Goal: Ask a question

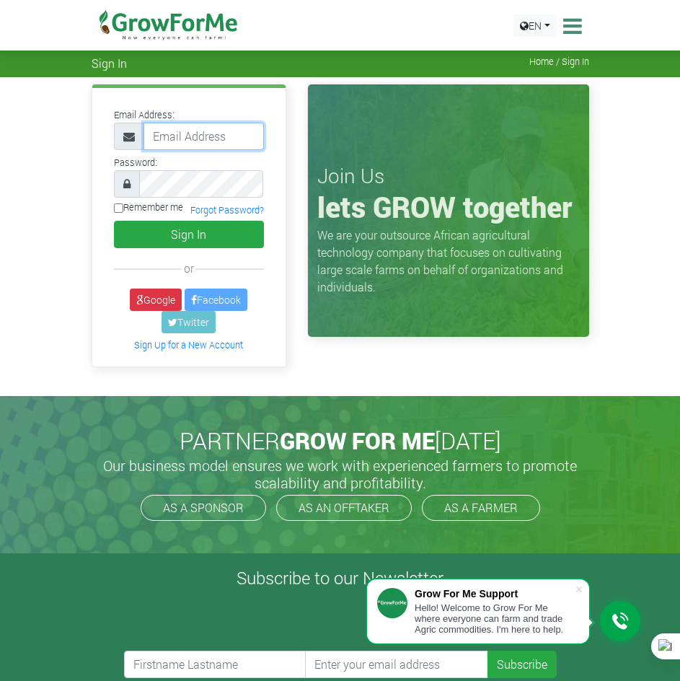
type input "233241790365@growforme.com"
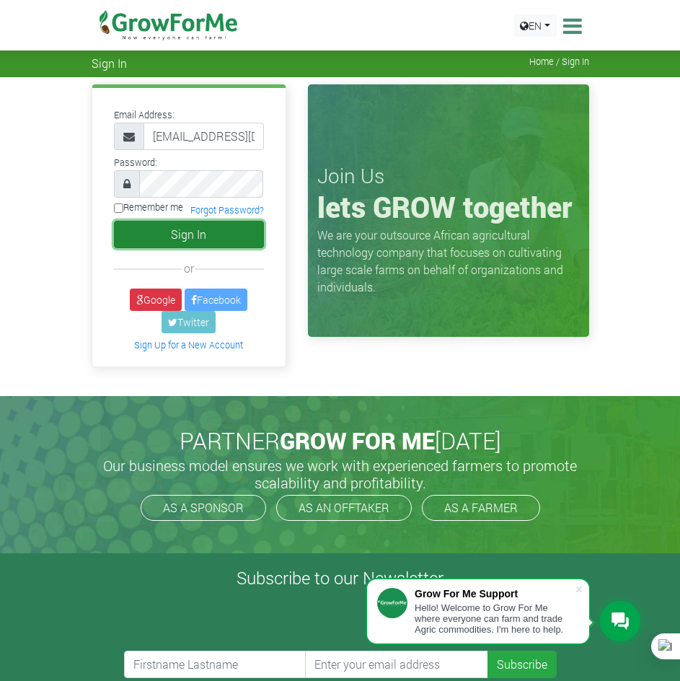
click at [179, 242] on button "Sign In" at bounding box center [189, 234] width 150 height 27
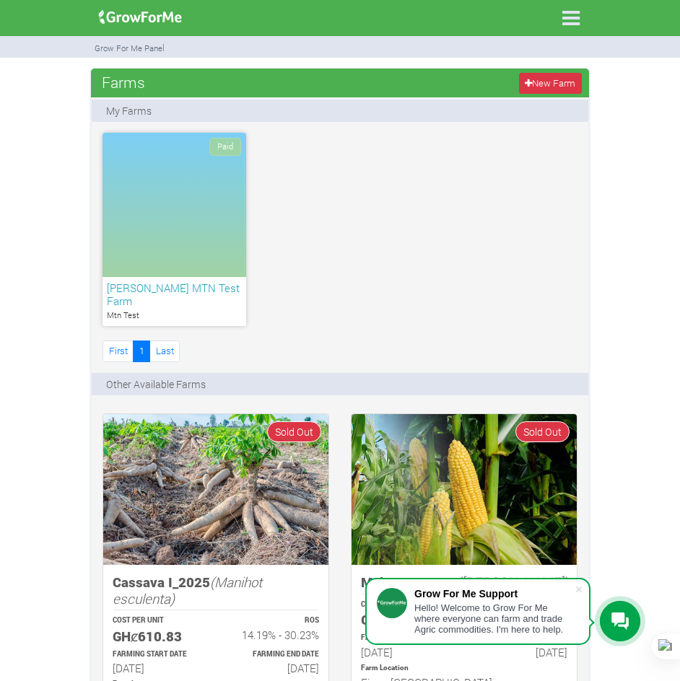
click at [617, 623] on icon at bounding box center [619, 621] width 17 height 18
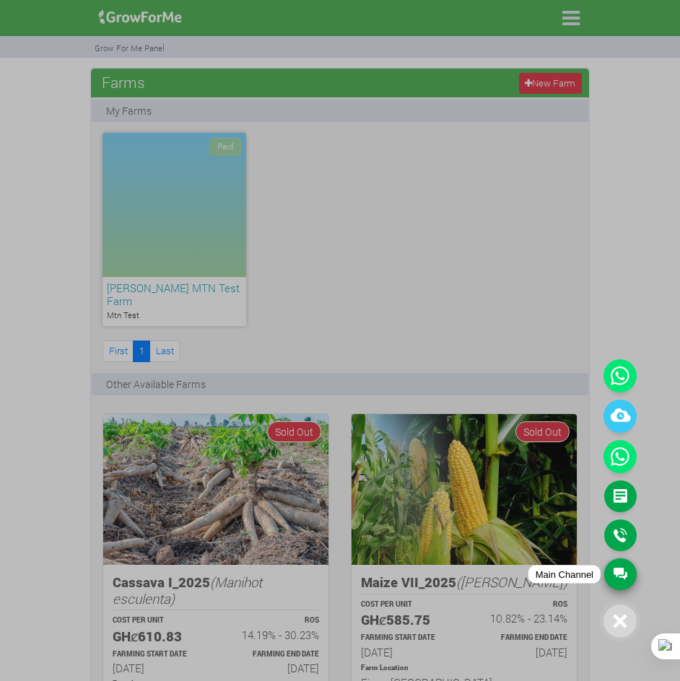
click at [621, 572] on link "Main Channel" at bounding box center [620, 574] width 32 height 32
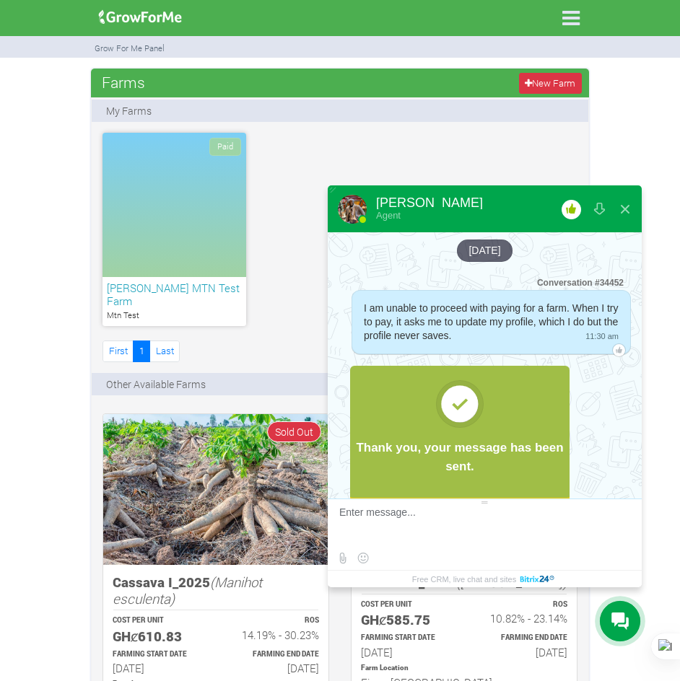
scroll to position [3285, 0]
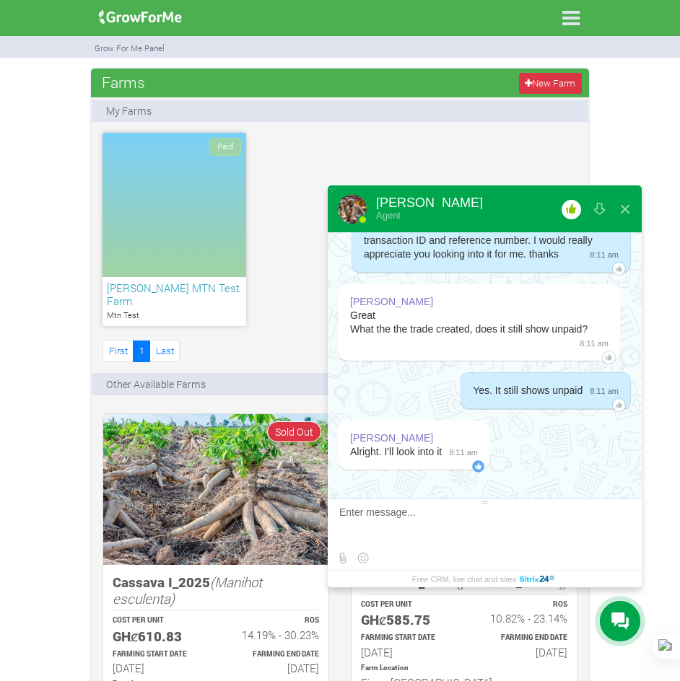
click at [427, 515] on textarea at bounding box center [482, 525] width 287 height 39
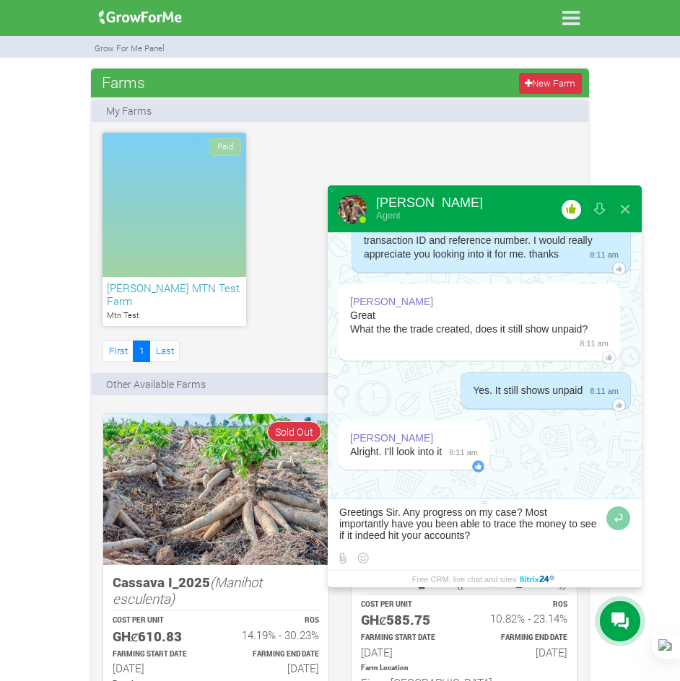
click at [0, 0] on qb-div "Add a comma Greetings ," at bounding box center [0, 0] width 0 height 0
type textarea "Greetings, Sir. Any progress on my case? Most importantly, have you been able t…"
click at [507, 537] on textarea at bounding box center [470, 525] width 263 height 39
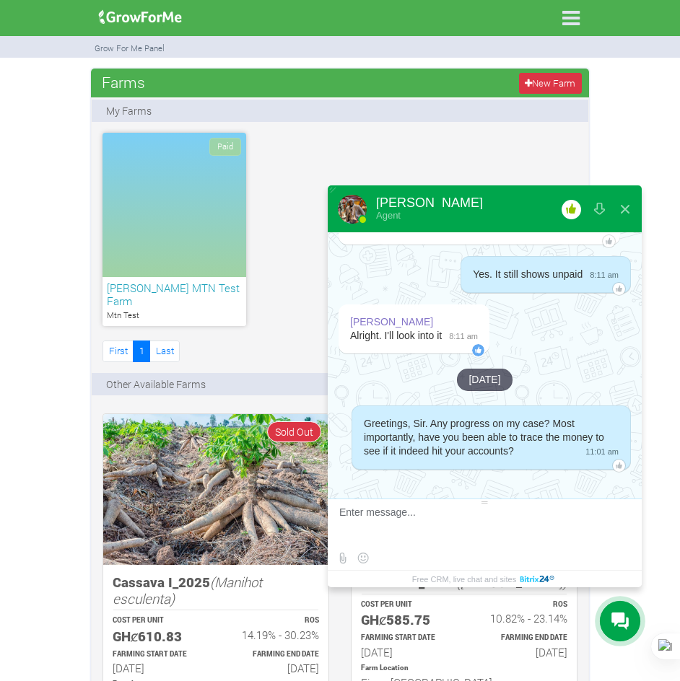
scroll to position [3401, 0]
